Goal: Transaction & Acquisition: Download file/media

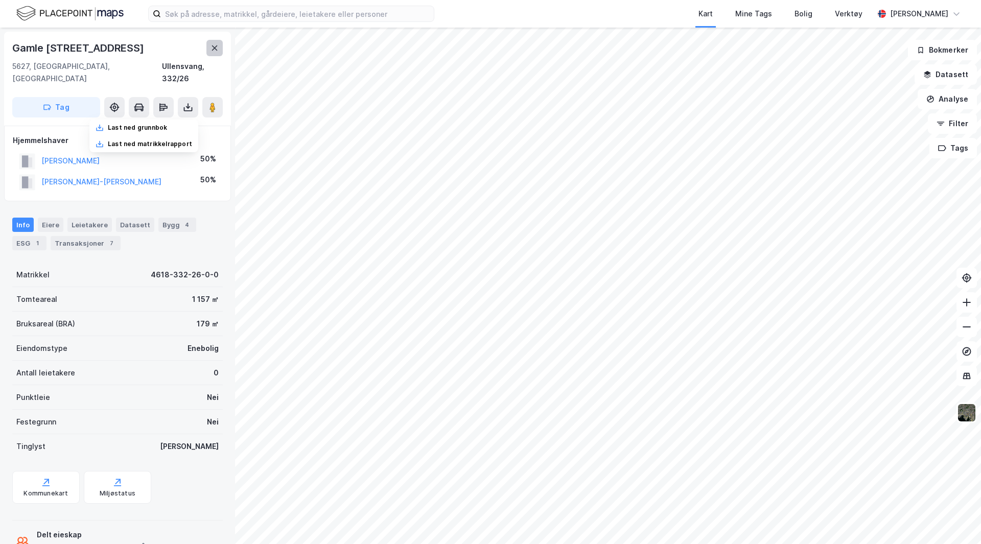
click at [215, 46] on icon at bounding box center [214, 48] width 8 height 8
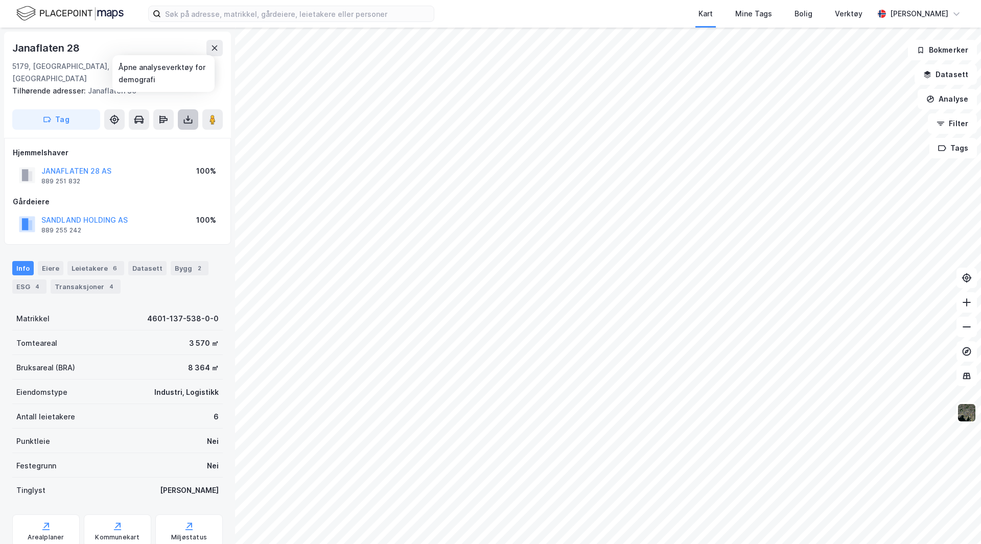
click at [184, 109] on button at bounding box center [188, 119] width 20 height 20
click at [155, 136] on div "Last ned grunnbok" at bounding box center [137, 140] width 59 height 8
